Goal: Feedback & Contribution: Leave review/rating

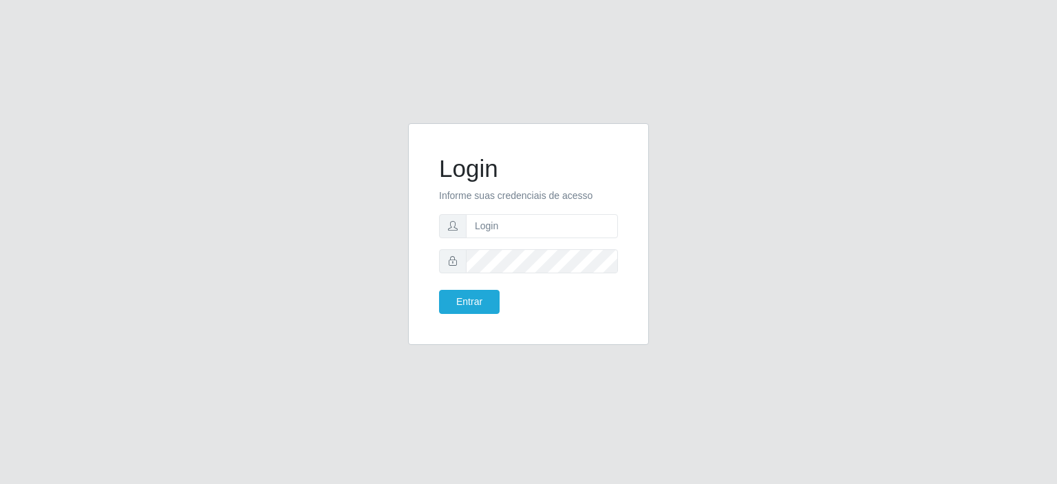
click at [468, 228] on input "text" at bounding box center [542, 226] width 152 height 24
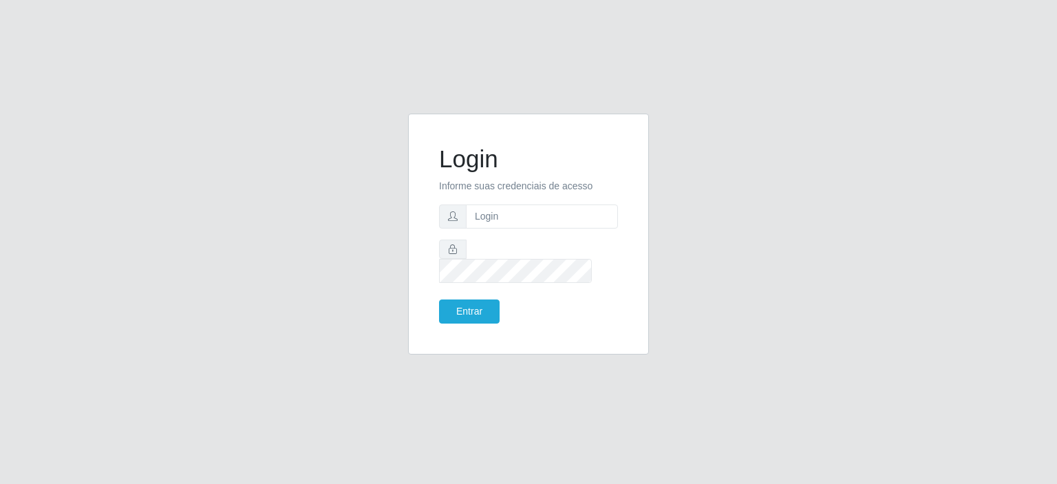
type input "[EMAIL_ADDRESS][DOMAIN_NAME]"
click at [465, 306] on button "Entrar" at bounding box center [469, 311] width 61 height 24
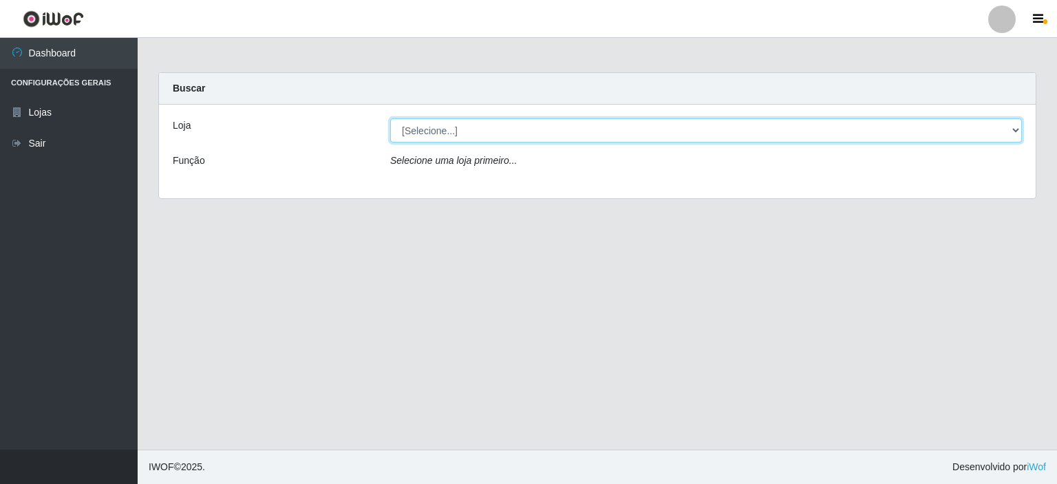
click at [443, 134] on select "[Selecione...] Corte Fácil - Unidade Planalto" at bounding box center [706, 130] width 632 height 24
select select "202"
click at [390, 118] on select "[Selecione...] Corte Fácil - Unidade Planalto" at bounding box center [706, 130] width 632 height 24
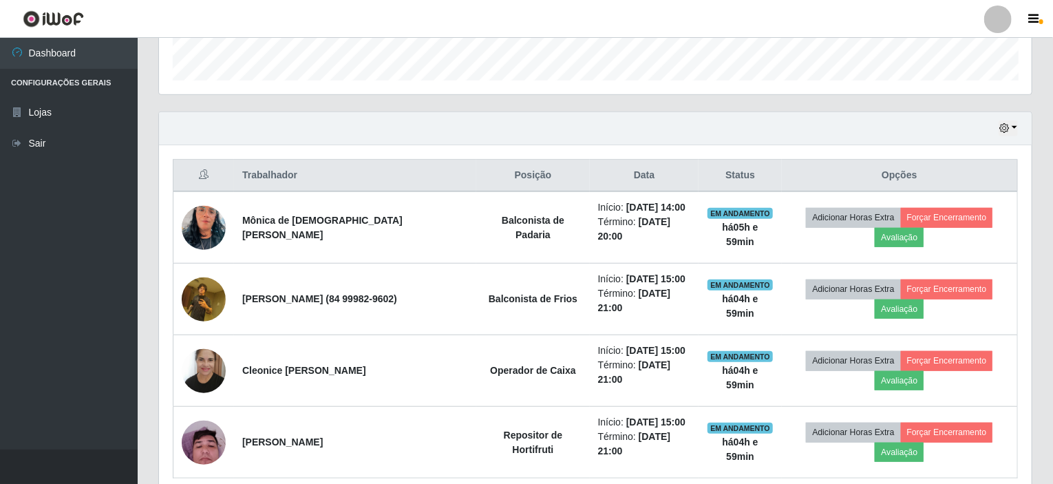
scroll to position [468, 0]
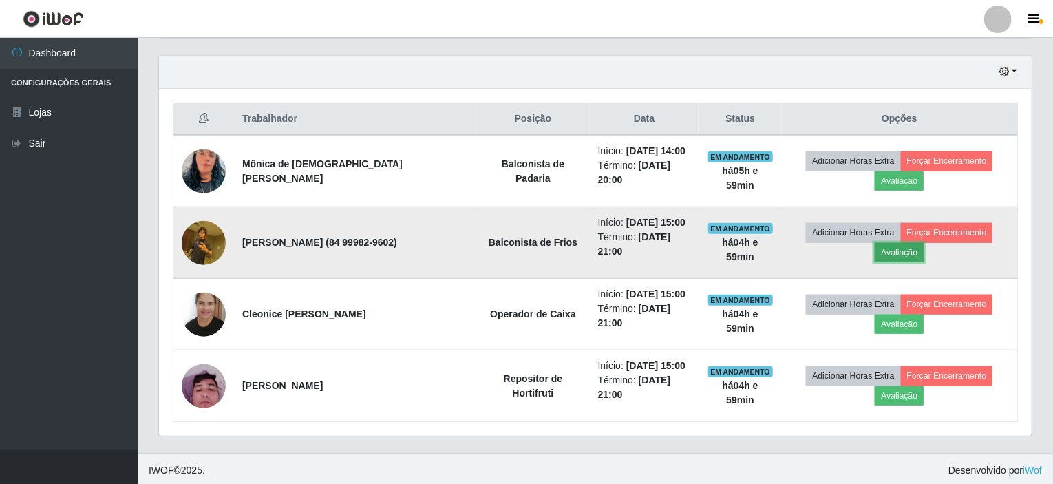
click at [886, 251] on button "Avaliação" at bounding box center [899, 252] width 49 height 19
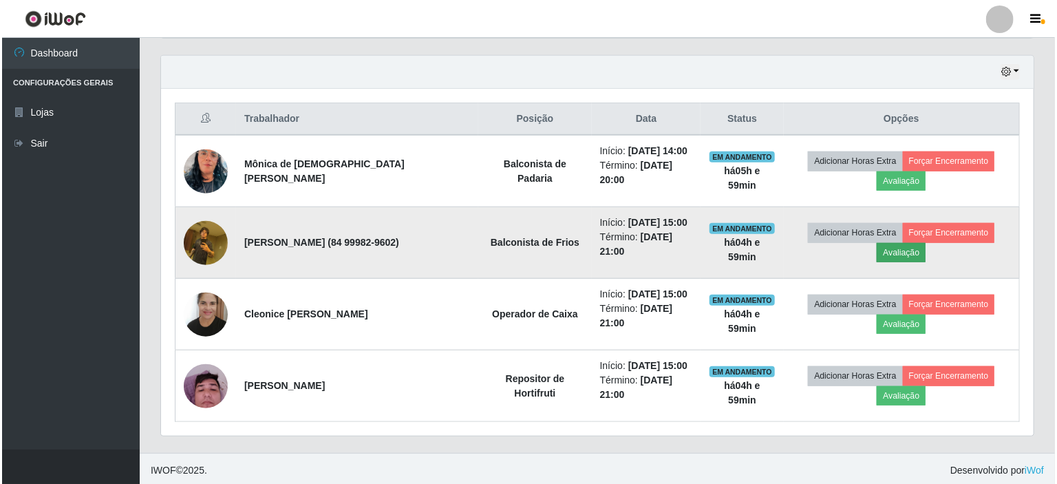
scroll to position [286, 867]
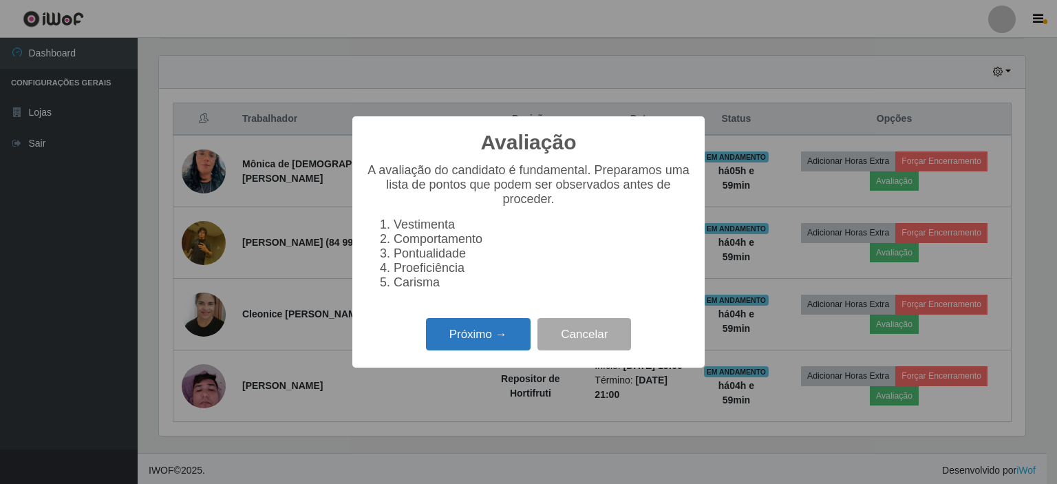
click at [493, 350] on button "Próximo →" at bounding box center [478, 334] width 105 height 32
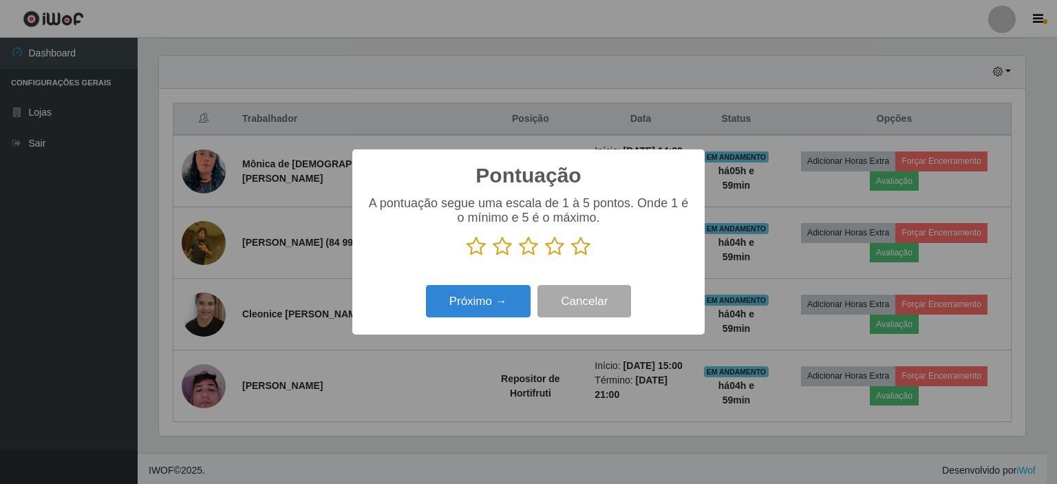
scroll to position [687778, 687196]
click at [474, 247] on icon at bounding box center [476, 246] width 19 height 21
click at [467, 257] on input "radio" at bounding box center [467, 257] width 0 height 0
click at [484, 305] on button "Próximo →" at bounding box center [478, 301] width 105 height 32
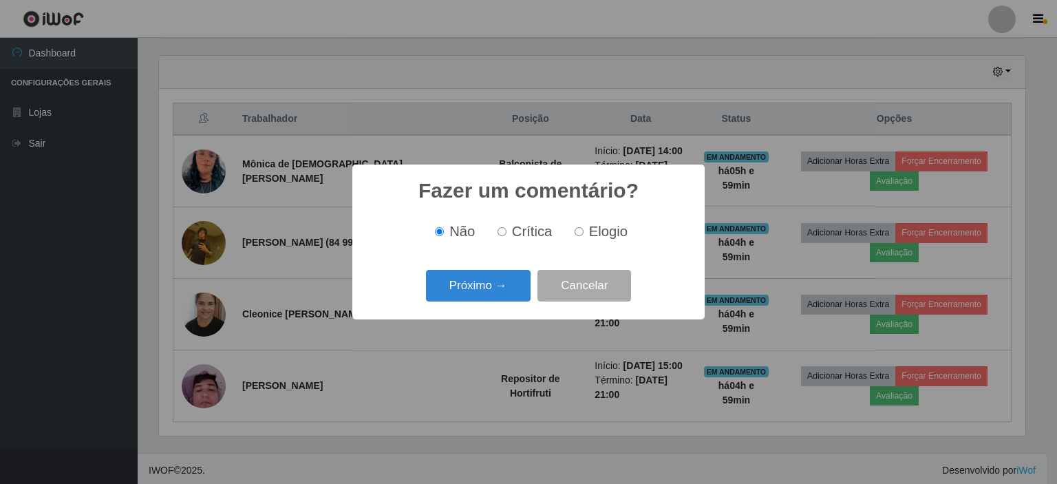
click at [504, 233] on input "Crítica" at bounding box center [501, 231] width 9 height 9
radio input "true"
click at [493, 278] on button "Próximo →" at bounding box center [478, 286] width 105 height 32
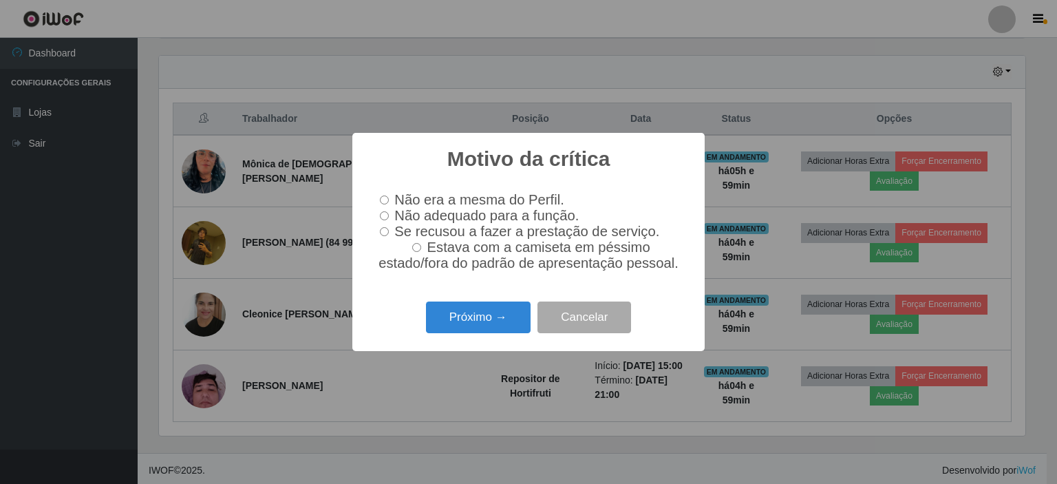
click at [381, 214] on input "Não adequado para a função." at bounding box center [384, 215] width 9 height 9
radio input "true"
click at [501, 321] on button "Próximo →" at bounding box center [478, 317] width 105 height 32
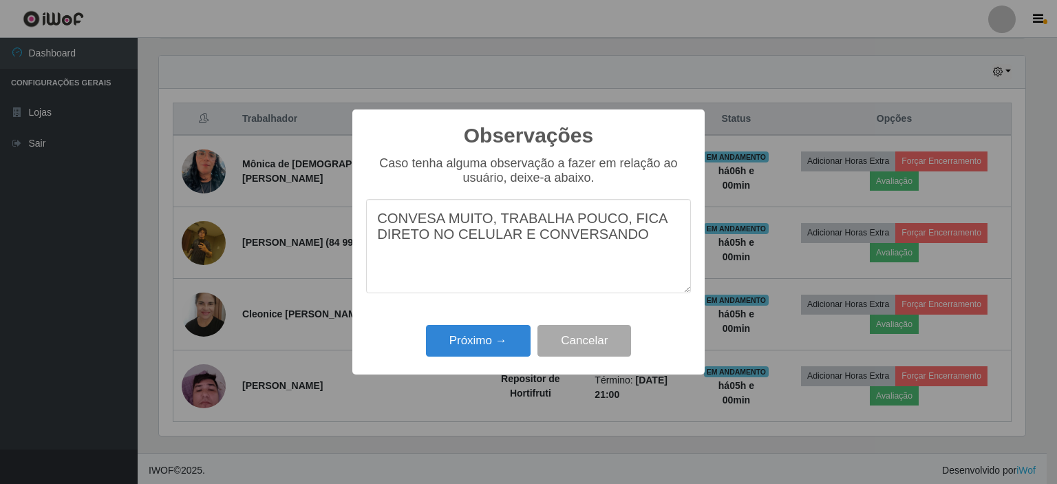
click at [493, 220] on textarea "CONVESA MUITO, TRABALHA POUCO, FICA DIRETO NO CELULAR E CONVERSANDO" at bounding box center [528, 246] width 325 height 94
click at [628, 237] on textarea "CONVESA MUITO E TRABALHA POUCO, FICA DIRETO NO CELULAR E CONVERSANDO" at bounding box center [528, 246] width 325 height 94
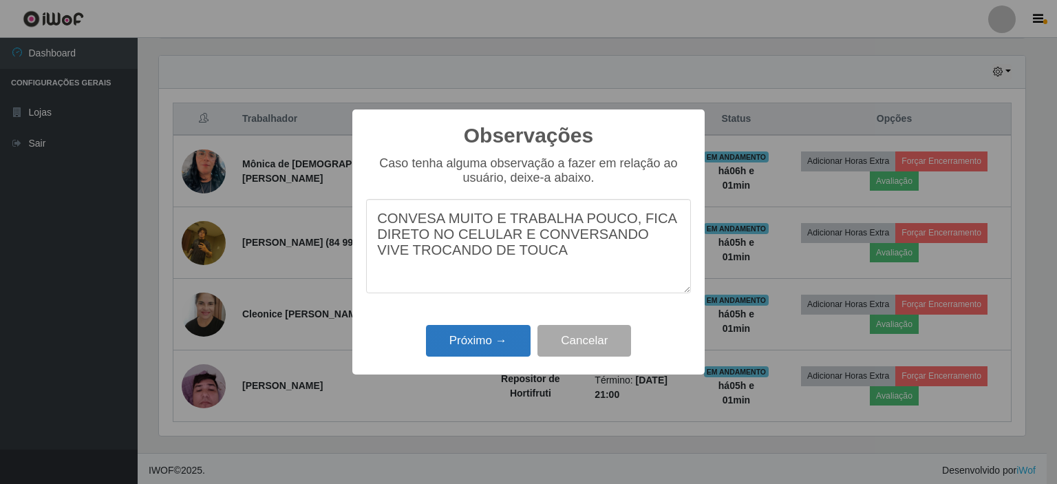
type textarea "CONVESA MUITO E TRABALHA POUCO, FICA DIRETO NO CELULAR E CONVERSANDO VIVE TROCA…"
click at [482, 344] on button "Próximo →" at bounding box center [478, 341] width 105 height 32
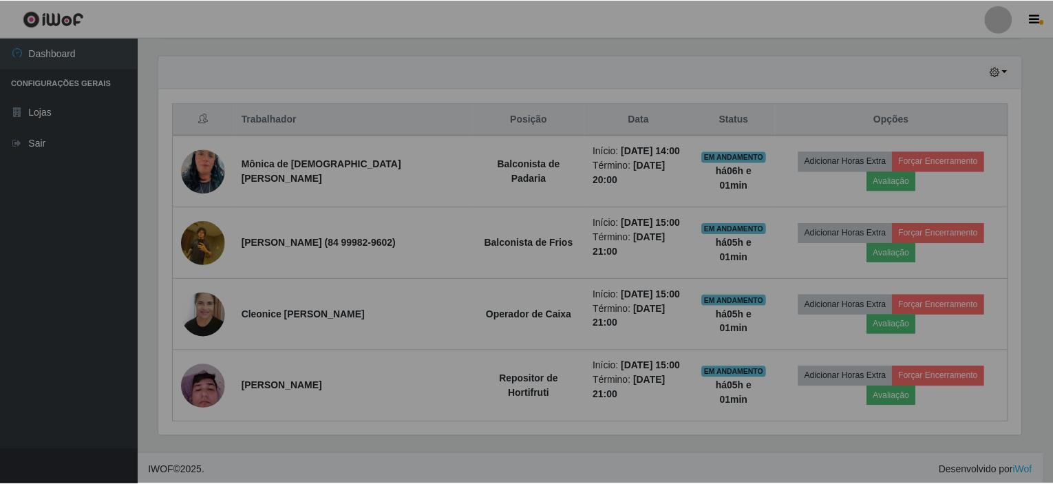
scroll to position [286, 872]
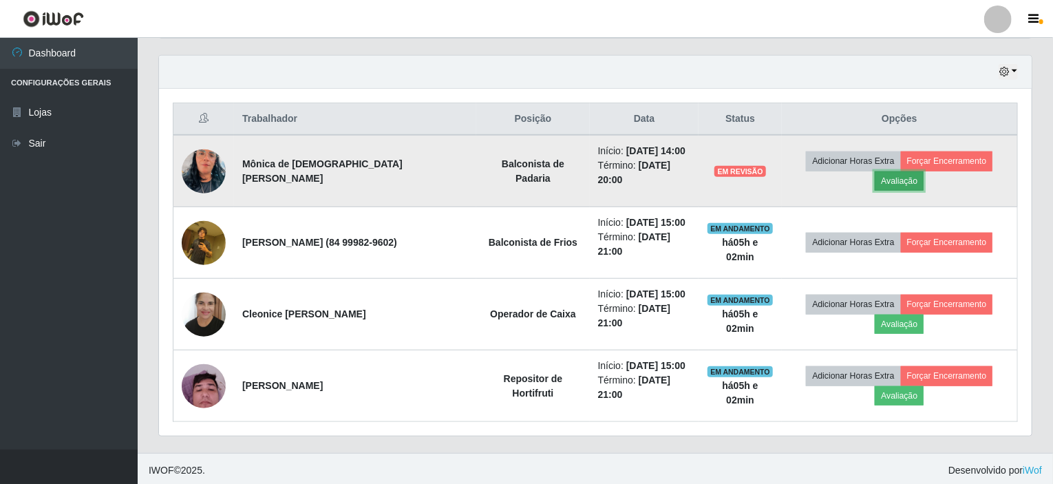
click at [900, 172] on button "Avaliação" at bounding box center [899, 180] width 49 height 19
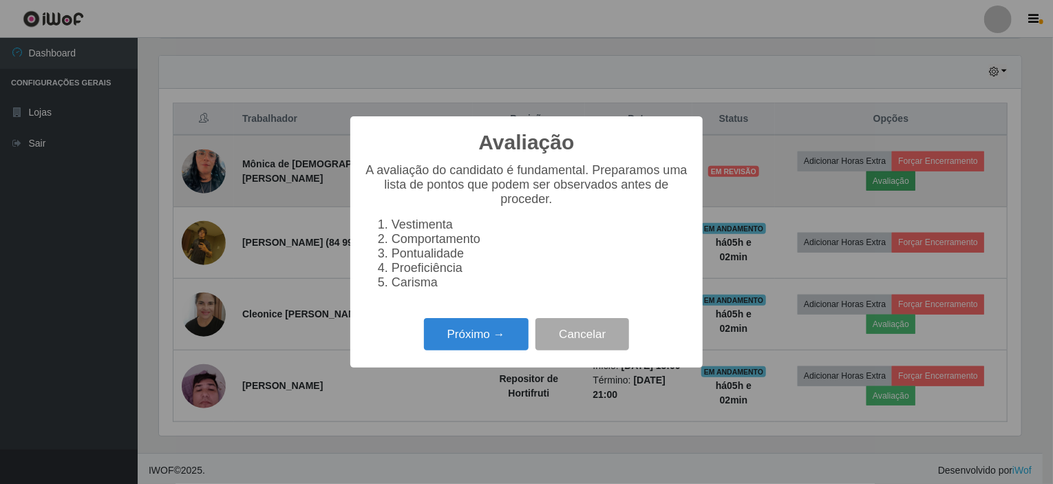
scroll to position [286, 867]
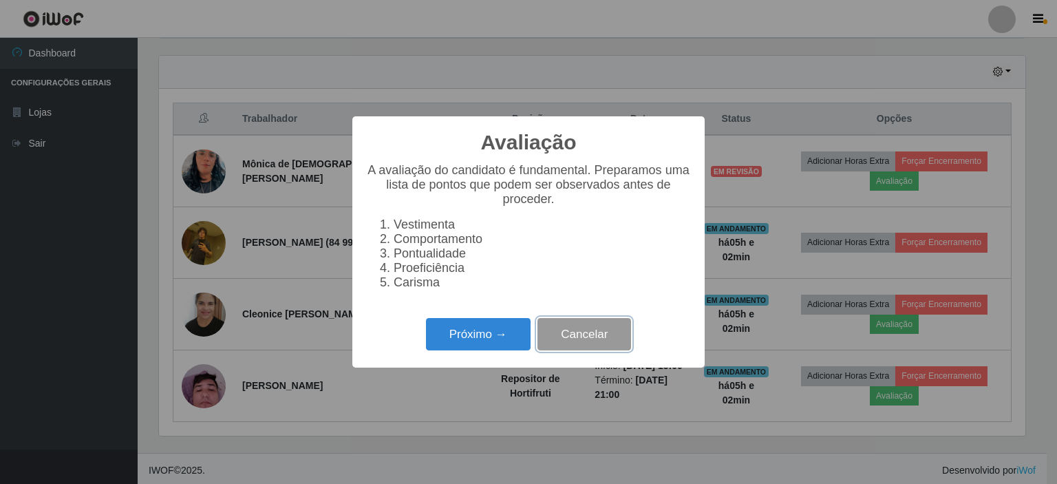
click at [623, 343] on button "Cancelar" at bounding box center [584, 334] width 94 height 32
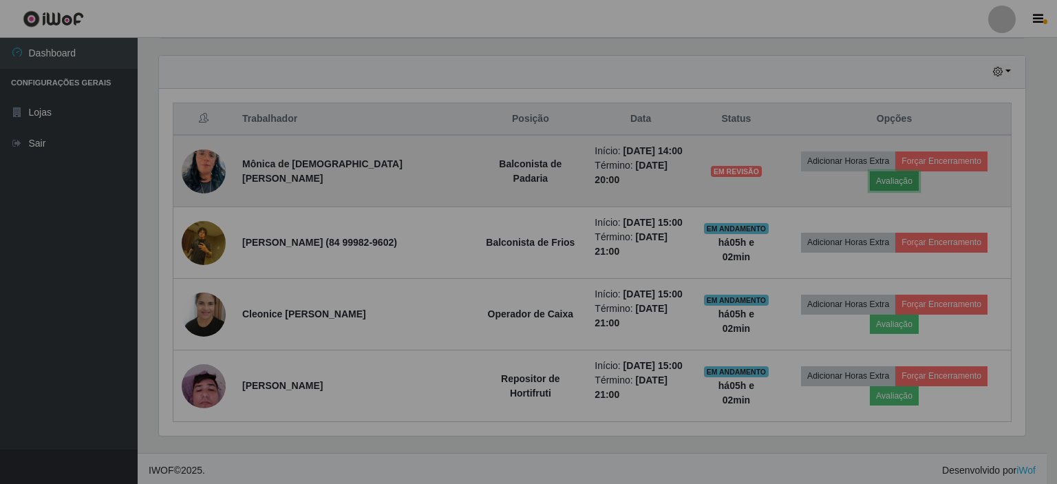
scroll to position [286, 872]
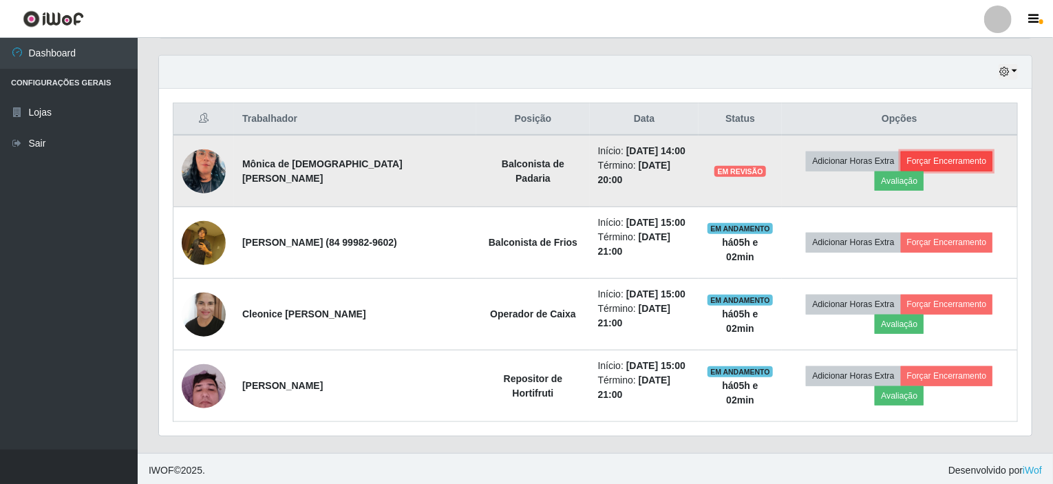
click at [928, 156] on button "Forçar Encerramento" at bounding box center [947, 160] width 92 height 19
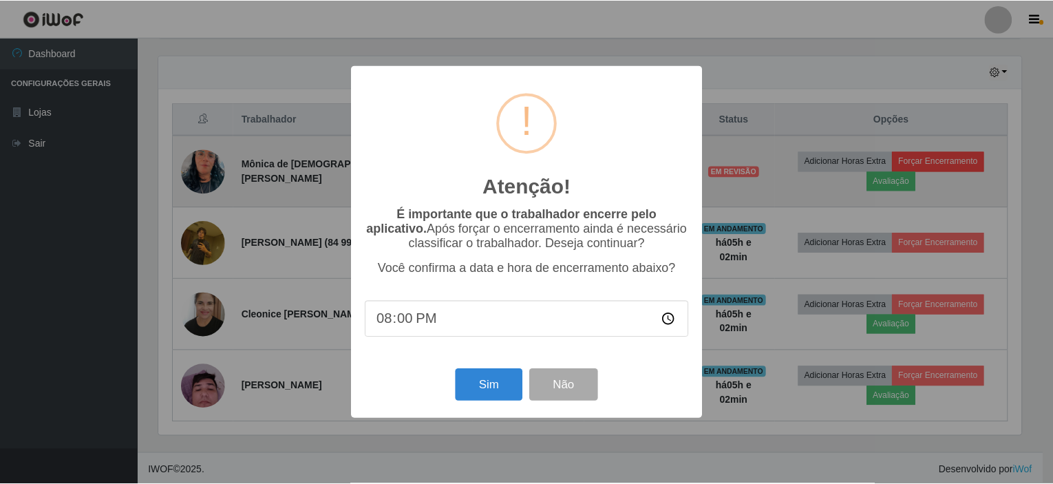
scroll to position [286, 867]
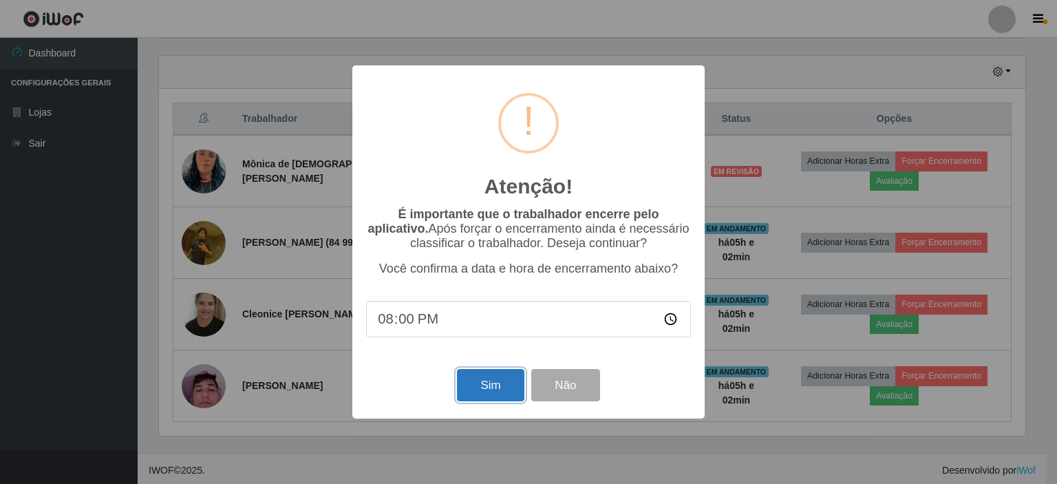
click at [486, 389] on button "Sim" at bounding box center [490, 385] width 67 height 32
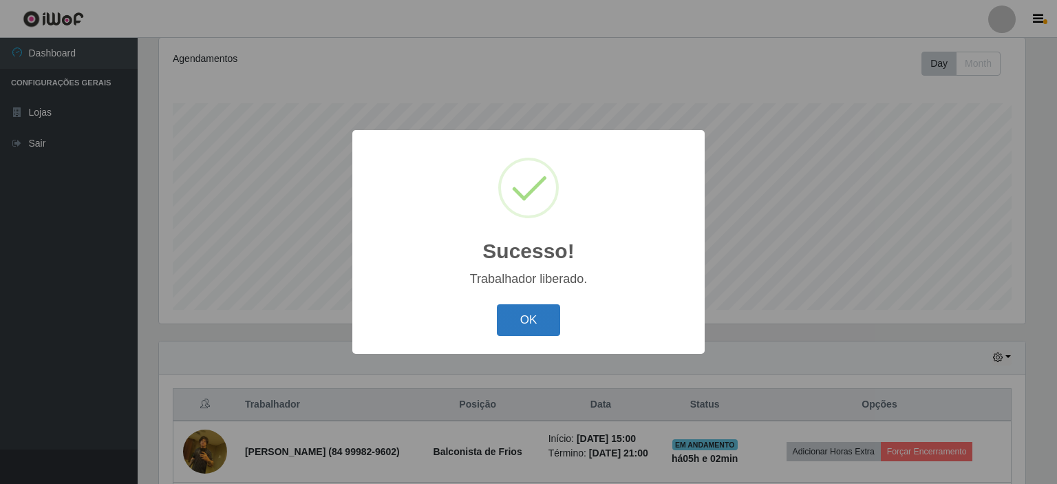
click at [521, 317] on button "OK" at bounding box center [529, 320] width 64 height 32
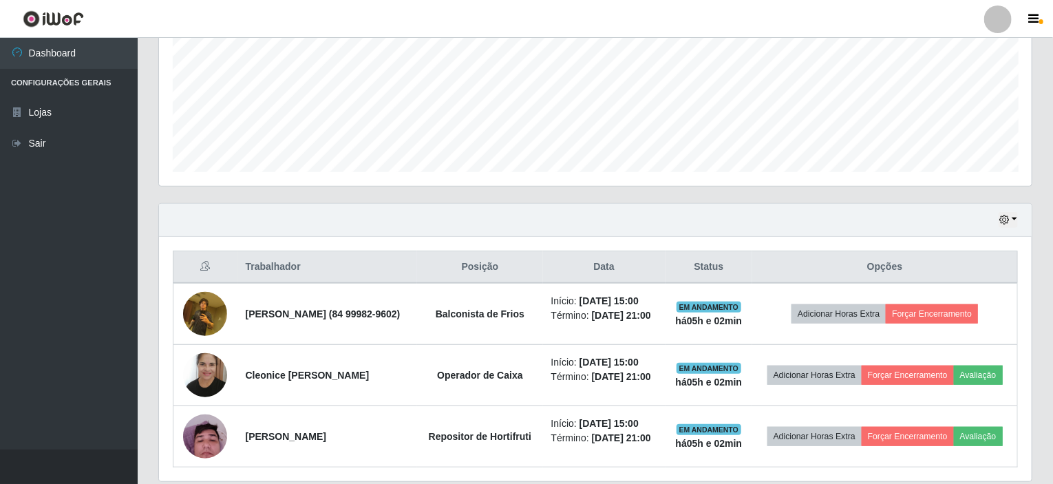
scroll to position [397, 0]
